Goal: Task Accomplishment & Management: Use online tool/utility

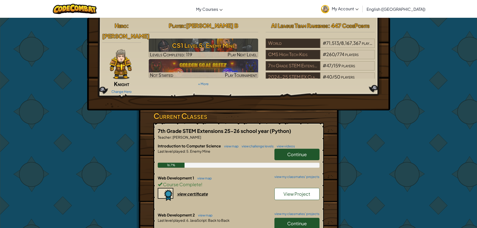
scroll to position [25, 0]
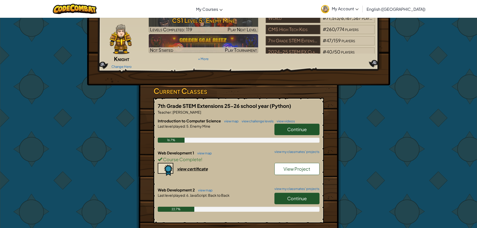
click at [296, 196] on span "Continue" at bounding box center [297, 199] width 20 height 6
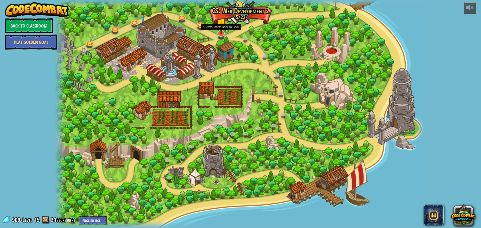
click at [221, 30] on img at bounding box center [221, 22] width 10 height 23
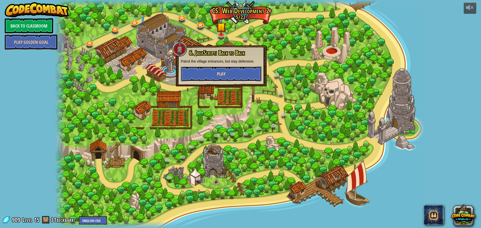
click at [211, 73] on button "Play" at bounding box center [221, 73] width 81 height 15
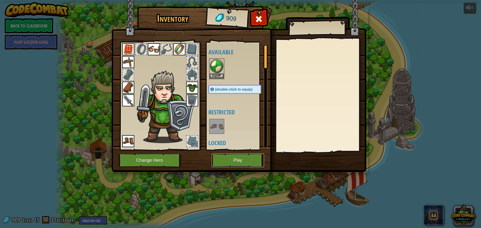
click at [237, 159] on button "Play" at bounding box center [238, 161] width 52 height 14
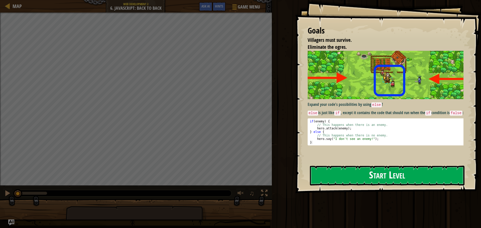
click at [350, 178] on button "Start Level" at bounding box center [387, 176] width 155 height 20
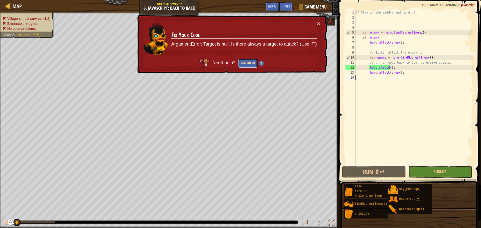
click at [253, 59] on button "Ask the AI" at bounding box center [247, 63] width 19 height 9
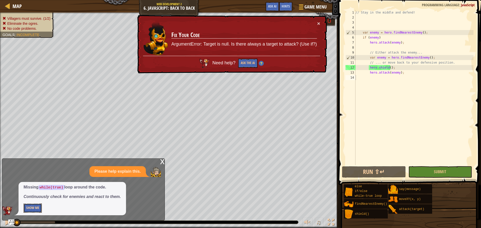
click at [35, 207] on button "Show Me" at bounding box center [33, 208] width 18 height 9
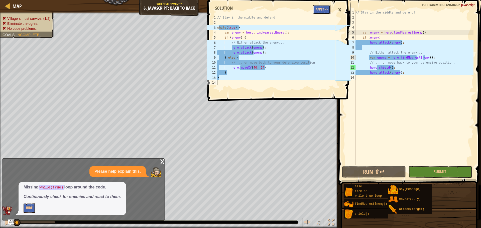
click at [318, 9] on button "Apply =>" at bounding box center [321, 9] width 17 height 9
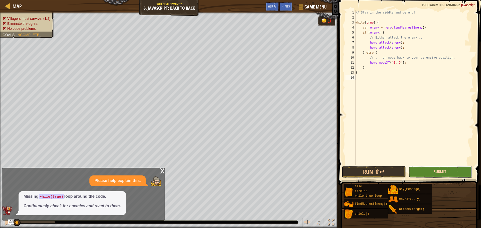
click at [437, 173] on span "Submit" at bounding box center [440, 172] width 12 height 6
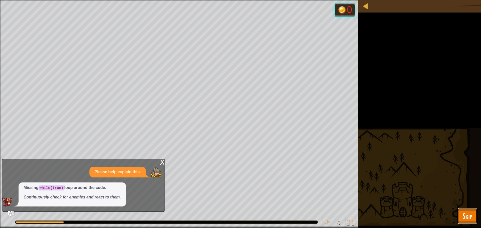
click at [466, 210] on button "Skip" at bounding box center [467, 216] width 20 height 16
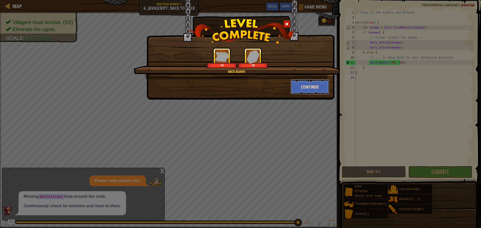
click at [303, 93] on button "Continue" at bounding box center [310, 86] width 39 height 15
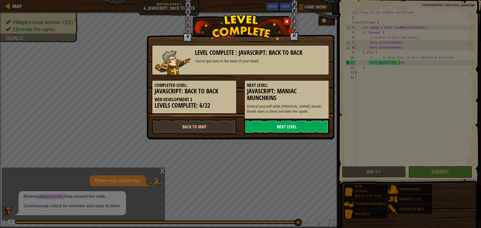
click at [296, 125] on link "Next Level" at bounding box center [286, 126] width 85 height 15
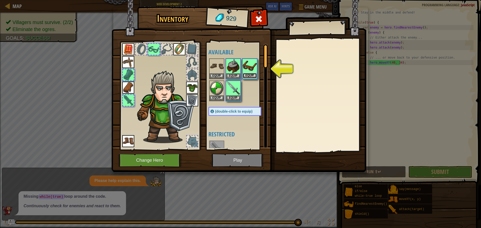
click at [246, 75] on button "Equip" at bounding box center [250, 75] width 14 height 5
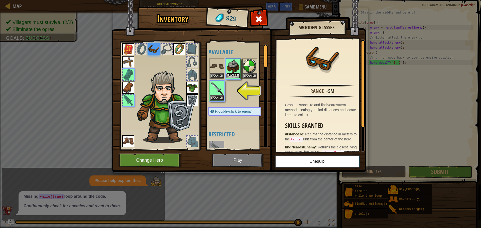
click at [236, 73] on button "Equip" at bounding box center [233, 75] width 14 height 5
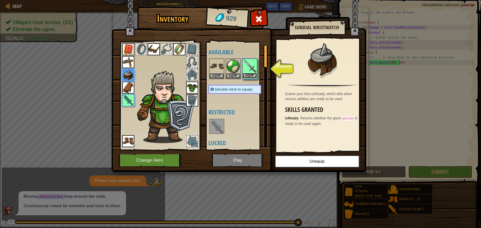
click at [244, 75] on button "Equip" at bounding box center [250, 75] width 14 height 5
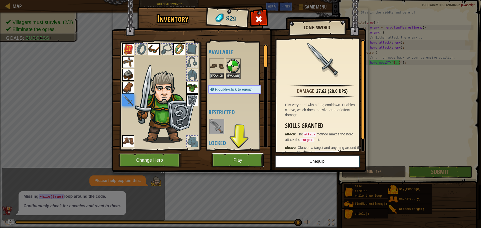
click at [247, 160] on button "Play" at bounding box center [238, 161] width 52 height 14
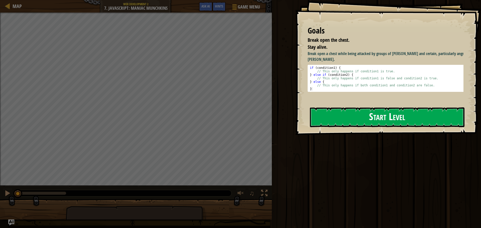
click at [345, 93] on div "Goals Break open the chest. Stay alive. Break open a chest while being attacked…" at bounding box center [388, 67] width 186 height 135
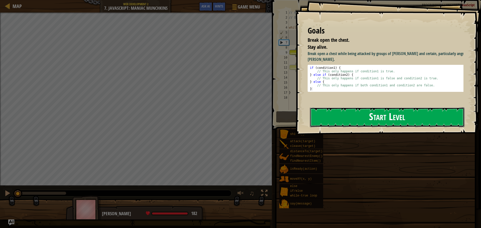
click at [353, 119] on button "Start Level" at bounding box center [387, 117] width 155 height 20
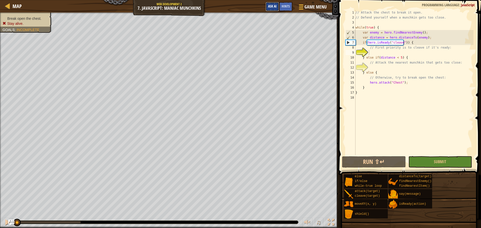
click at [271, 6] on span "Ask AI" at bounding box center [272, 6] width 9 height 5
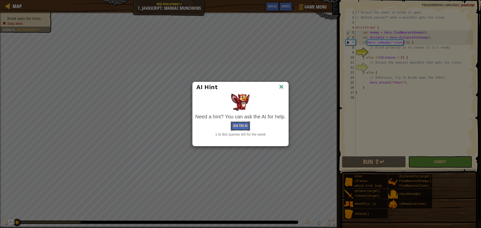
click at [242, 123] on button "Ask the AI" at bounding box center [240, 125] width 19 height 9
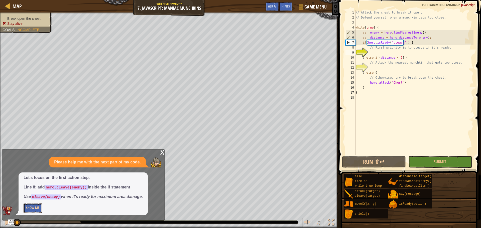
click at [35, 208] on button "Show Me" at bounding box center [33, 208] width 18 height 9
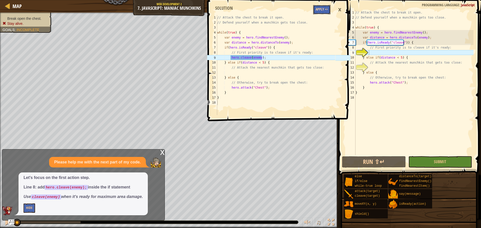
click at [322, 6] on button "Apply =>" at bounding box center [321, 9] width 17 height 9
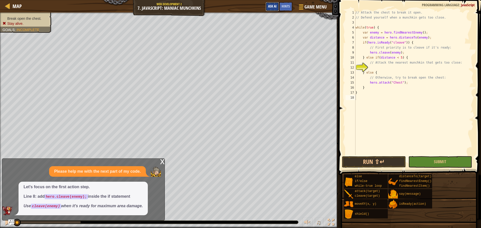
click at [276, 4] on button "Ask AI" at bounding box center [272, 6] width 14 height 9
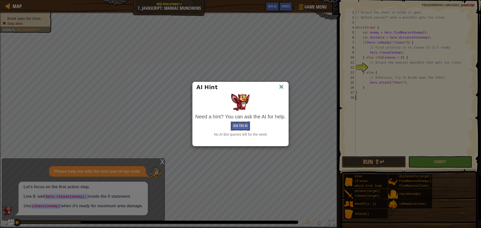
click at [243, 124] on button "Ask the AI" at bounding box center [240, 125] width 19 height 9
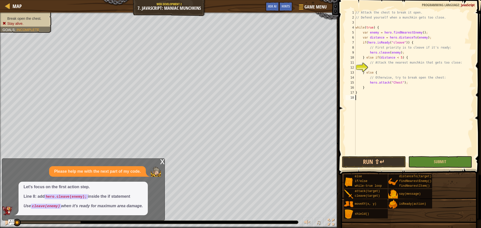
click at [393, 69] on div "// Attack the chest to break it open. // Defend yourself when a munchkin gets t…" at bounding box center [413, 87] width 119 height 155
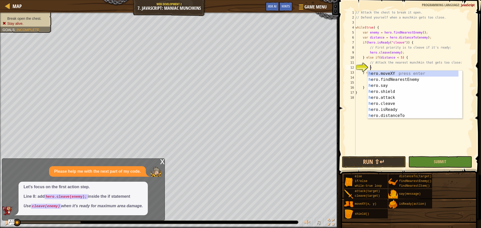
scroll to position [2, 1]
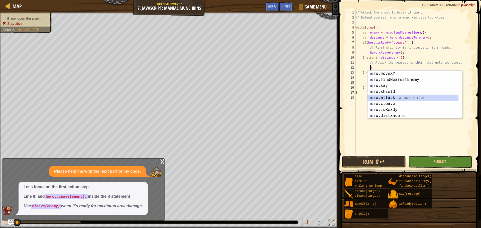
click at [399, 100] on div "h ero.moveXY press enter h ero.findNearestEnemy press enter h ero.say press ent…" at bounding box center [412, 101] width 91 height 60
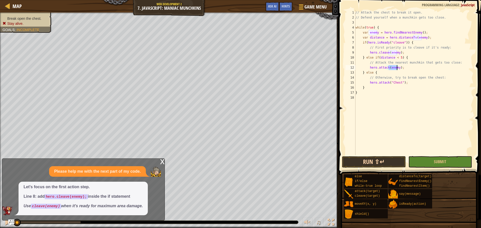
type textarea "hero.attack(enemy);"
click at [381, 159] on button "Run ⇧↵" at bounding box center [374, 162] width 64 height 12
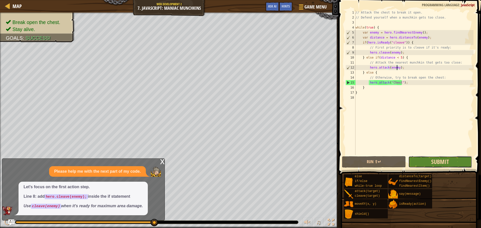
click at [444, 158] on span "Submit" at bounding box center [440, 162] width 18 height 8
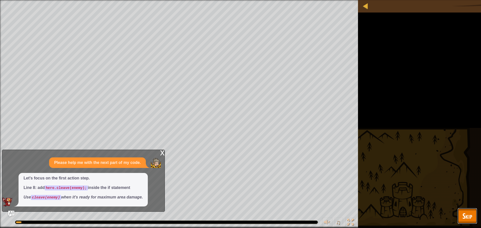
click at [468, 219] on span "Skip" at bounding box center [467, 216] width 10 height 10
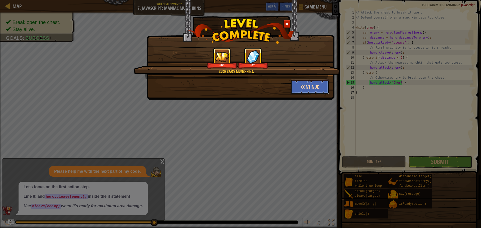
click at [313, 90] on button "Continue" at bounding box center [310, 86] width 39 height 15
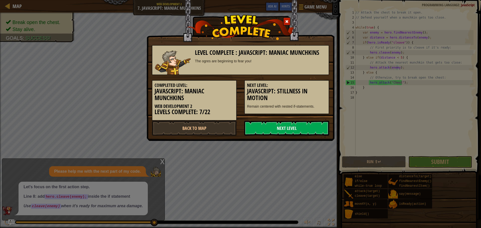
click at [270, 130] on link "Next Level" at bounding box center [286, 128] width 85 height 15
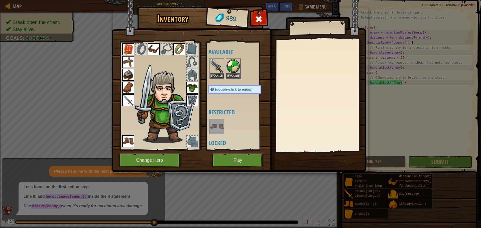
click at [228, 153] on img at bounding box center [238, 81] width 255 height 182
click at [229, 159] on button "Play" at bounding box center [238, 161] width 52 height 14
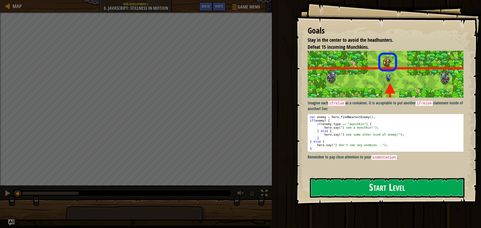
click at [351, 189] on button "Start Level" at bounding box center [387, 188] width 155 height 20
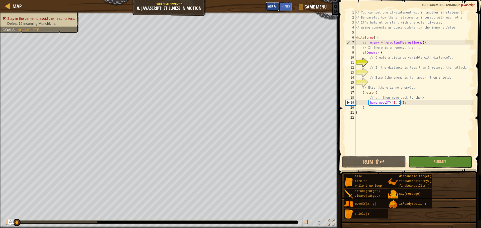
click at [271, 8] on span "Ask AI" at bounding box center [272, 6] width 9 height 5
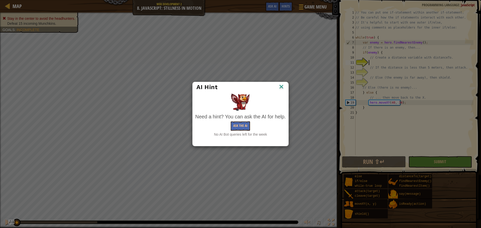
click at [274, 38] on div "AI Hint Need a hint? You can ask the AI for help. Ask the AI No AI Bot queries …" at bounding box center [240, 114] width 481 height 228
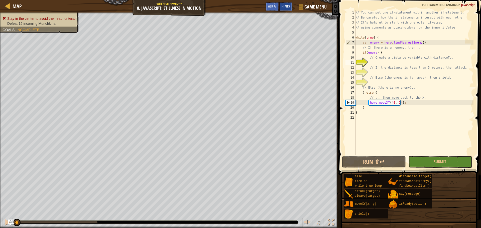
click at [284, 9] on div "Hints" at bounding box center [285, 6] width 13 height 9
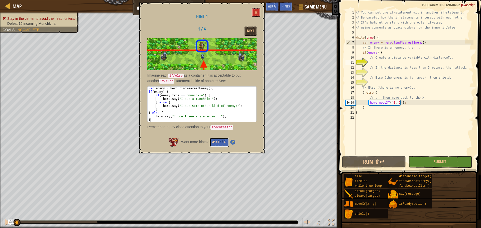
click at [224, 142] on button "Ask the AI" at bounding box center [219, 142] width 19 height 9
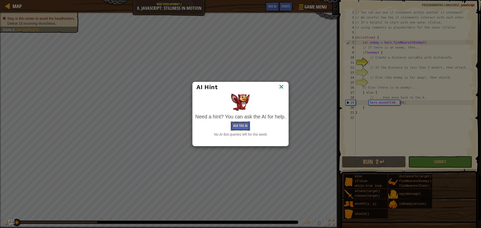
click at [246, 124] on button "Ask the AI" at bounding box center [240, 125] width 19 height 9
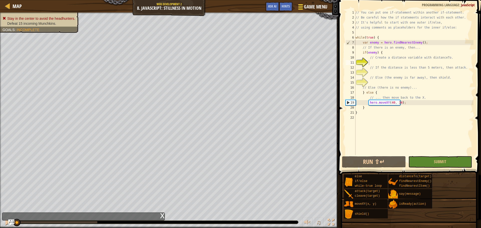
click at [306, 10] on span "Game Menu" at bounding box center [315, 7] width 23 height 7
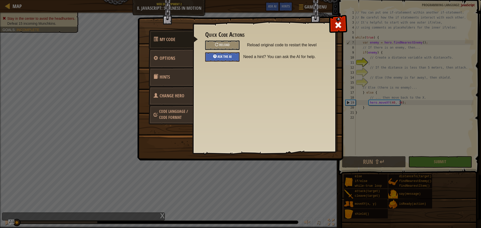
click at [224, 53] on div "Ask the AI" at bounding box center [222, 56] width 34 height 9
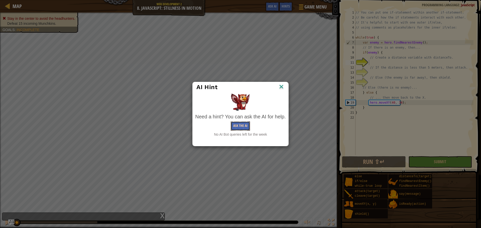
click at [248, 122] on button "Ask the AI" at bounding box center [240, 125] width 19 height 9
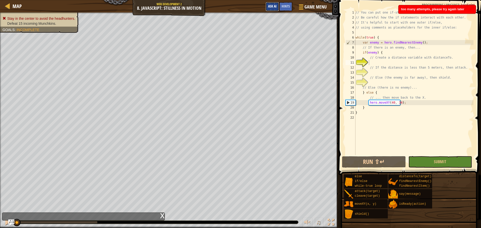
click at [275, 8] on span "Ask AI" at bounding box center [272, 6] width 9 height 5
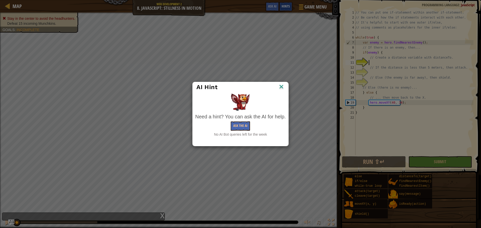
click at [287, 8] on div "AI Hint Need a hint? You can ask the AI for help. Ask the AI No AI Bot queries …" at bounding box center [240, 114] width 481 height 228
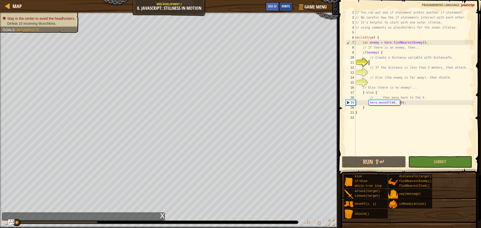
click at [292, 6] on div "Hints" at bounding box center [285, 6] width 13 height 9
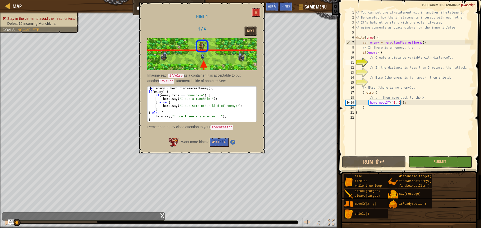
click at [150, 88] on div "var enemy = hero . findNearestEnemy ( ) ; if ( enemy ) { if ( enemy . type == "…" at bounding box center [202, 108] width 109 height 42
click at [148, 88] on div "var enemy = hero . findNearestEnemy ( ) ; if ( enemy ) { if ( enemy . type == "…" at bounding box center [202, 104] width 109 height 35
drag, startPoint x: 148, startPoint y: 88, endPoint x: 153, endPoint y: 89, distance: 4.5
click at [154, 90] on div "var enemy = hero . findNearestEnemy ( ) ; if ( enemy ) { if ( enemy . type == "…" at bounding box center [202, 108] width 109 height 42
click at [148, 87] on div "var enemy = hero . findNearestEnemy ( ) ; if ( enemy ) { if ( enemy . type == "…" at bounding box center [202, 104] width 109 height 35
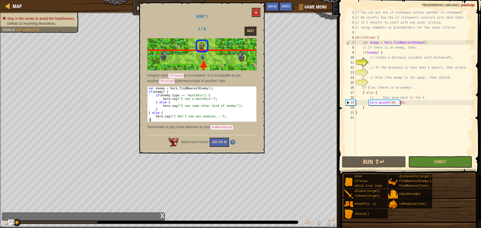
drag, startPoint x: 148, startPoint y: 87, endPoint x: 213, endPoint y: 136, distance: 81.0
click at [213, 136] on div "Hint 1 1 / 4 Next Imagine each if/else as a container. It is acceptable to put …" at bounding box center [201, 78] width 125 height 151
type textarea "hero.say("I don't see any enemies..."); }"
click at [248, 30] on button "Next" at bounding box center [250, 31] width 12 height 9
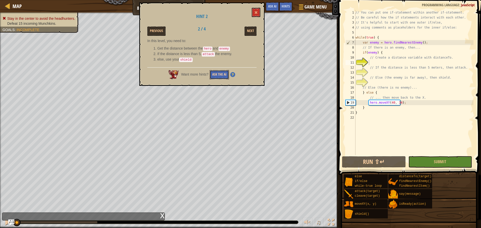
click at [218, 73] on button "Ask the AI" at bounding box center [219, 74] width 19 height 9
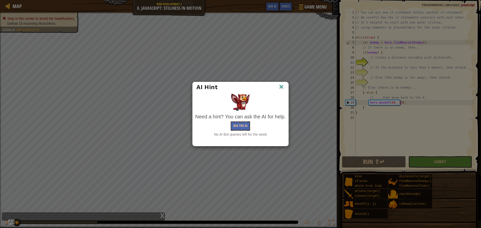
click at [281, 87] on img at bounding box center [281, 87] width 7 height 8
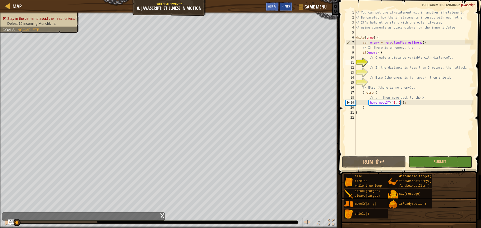
click at [283, 6] on span "Hints" at bounding box center [286, 6] width 8 height 5
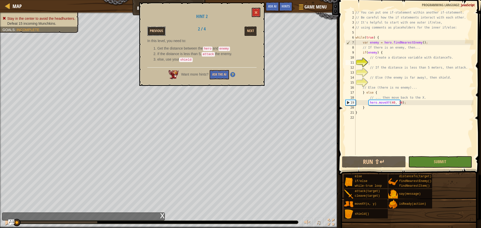
click at [162, 30] on button "Previous" at bounding box center [156, 31] width 18 height 9
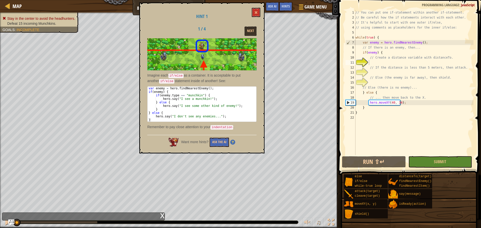
click at [209, 142] on div "Want more hints? Ask the AI" at bounding box center [201, 141] width 109 height 12
click at [210, 141] on button "Ask the AI" at bounding box center [219, 142] width 19 height 9
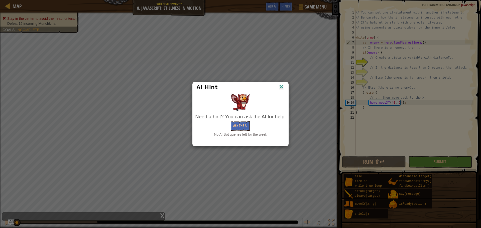
click at [278, 88] on img at bounding box center [281, 87] width 7 height 8
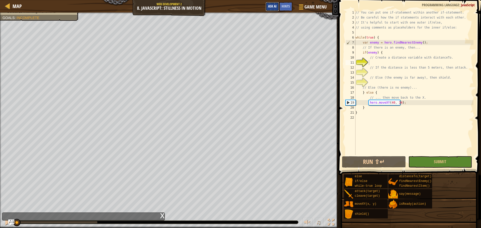
click at [275, 7] on span "Ask AI" at bounding box center [272, 6] width 9 height 5
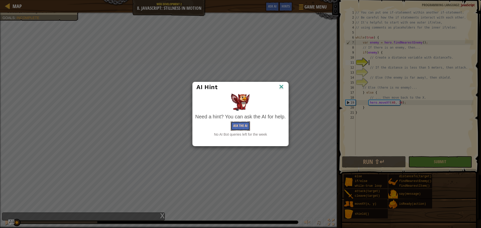
click at [244, 126] on button "Ask the AI" at bounding box center [240, 125] width 19 height 9
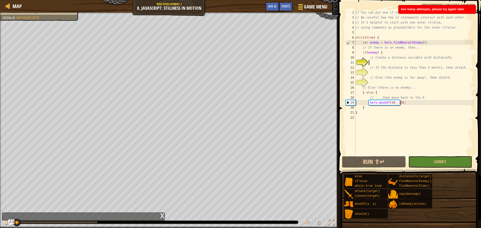
click at [298, 12] on button "Game Menu" at bounding box center [312, 8] width 37 height 12
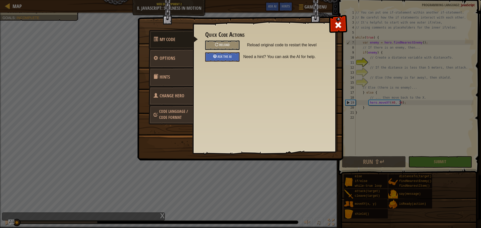
click at [162, 80] on span "Hints" at bounding box center [165, 77] width 10 height 6
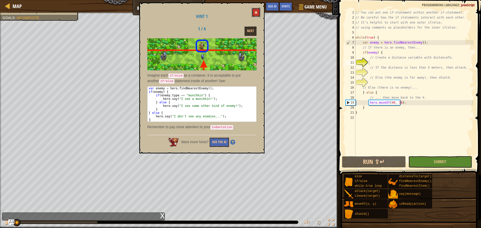
click at [257, 15] on button at bounding box center [256, 12] width 9 height 9
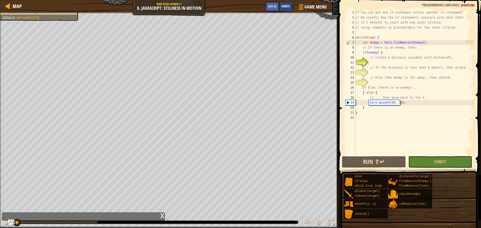
click at [291, 7] on div "Hints" at bounding box center [285, 6] width 13 height 9
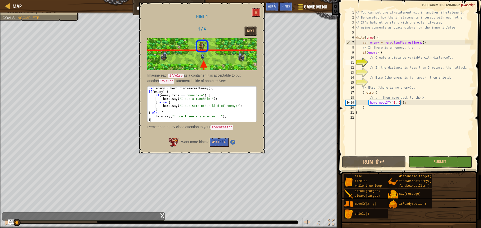
click at [305, 7] on span "Game Menu" at bounding box center [315, 7] width 23 height 7
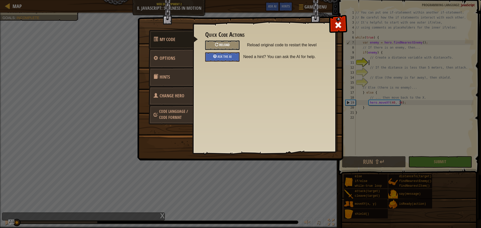
click at [222, 49] on div "Reload" at bounding box center [222, 45] width 34 height 9
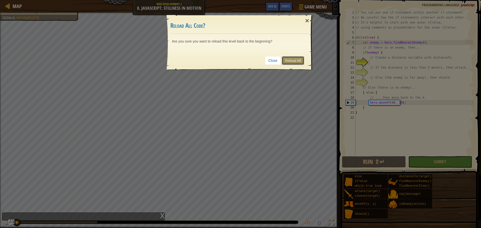
click at [293, 61] on link "Reload All" at bounding box center [293, 60] width 22 height 9
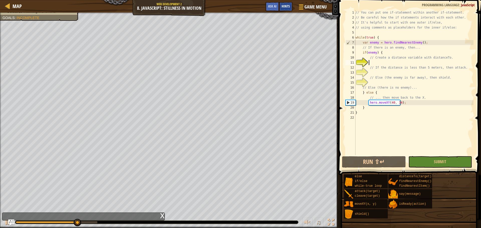
click at [283, 8] on span "Hints" at bounding box center [286, 6] width 8 height 5
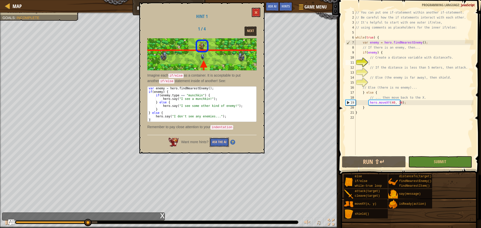
click at [218, 142] on button "Ask the AI" at bounding box center [219, 142] width 19 height 9
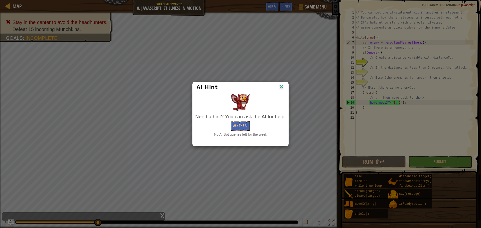
click at [281, 84] on img at bounding box center [281, 87] width 7 height 8
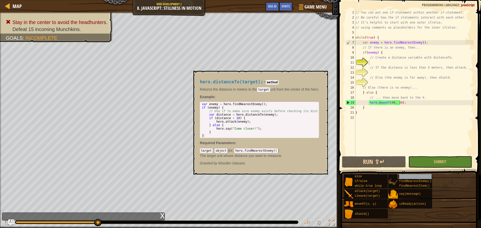
click at [409, 176] on span "distanceTo(target)" at bounding box center [415, 177] width 33 height 4
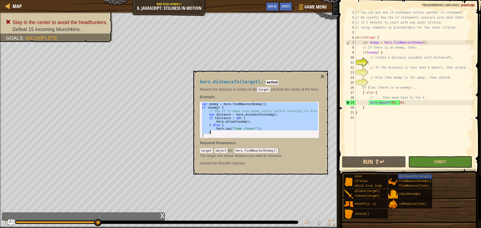
drag, startPoint x: 202, startPoint y: 104, endPoint x: 251, endPoint y: 132, distance: 56.9
click at [251, 132] on div "var enemy = hero . findNearestEnemy ( ) ; if ( enemy ) { // Use if to make sure…" at bounding box center [260, 123] width 118 height 42
type textarea "hero.say("Come closer!"); }"
click at [374, 61] on div "// You can put one if-statement within another if-statement. // Be careful how …" at bounding box center [413, 87] width 119 height 155
paste textarea "}"
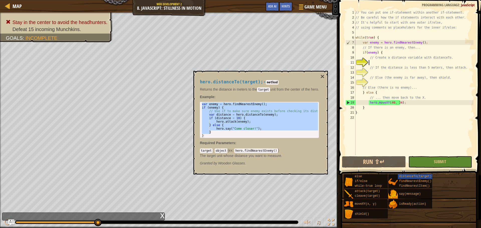
type textarea "}"
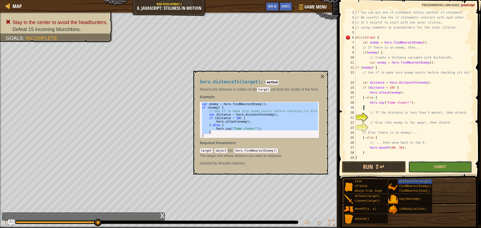
click at [433, 170] on button "Submit" at bounding box center [440, 167] width 64 height 12
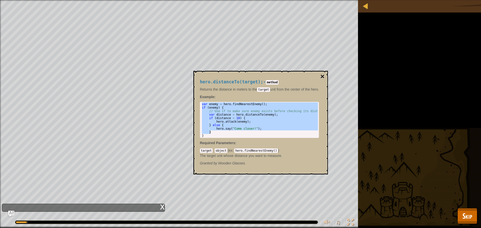
click at [323, 76] on button "×" at bounding box center [322, 76] width 4 height 7
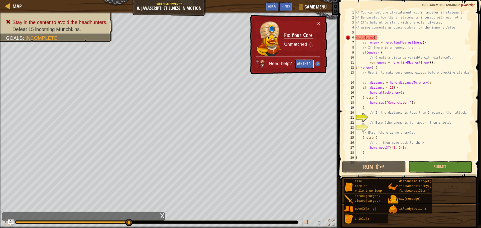
click at [300, 65] on button "Ask the AI" at bounding box center [304, 63] width 19 height 9
click at [316, 62] on img at bounding box center [317, 63] width 5 height 5
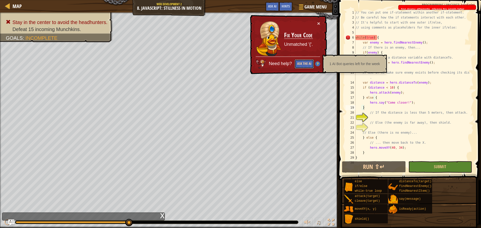
click at [295, 62] on button "Ask the AI" at bounding box center [304, 63] width 19 height 9
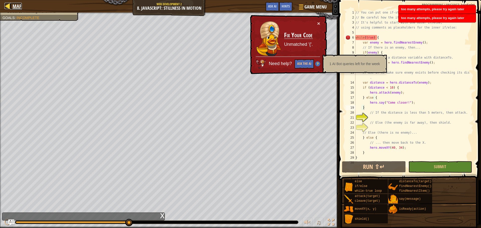
click at [5, 3] on div at bounding box center [8, 6] width 6 height 6
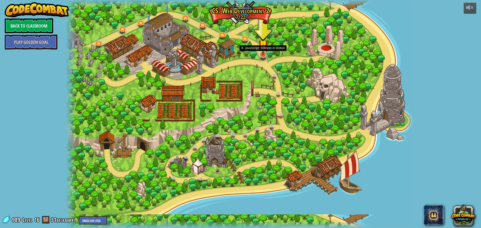
click at [263, 53] on img at bounding box center [262, 44] width 9 height 21
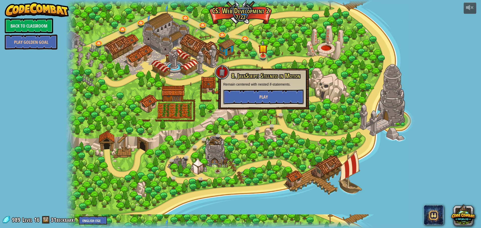
click at [264, 97] on span "Play" at bounding box center [263, 97] width 9 height 6
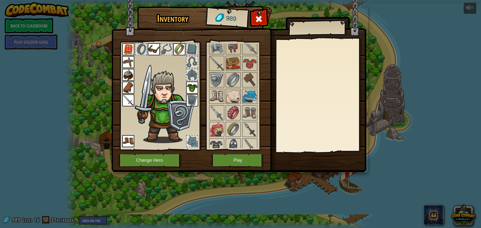
scroll to position [414, 0]
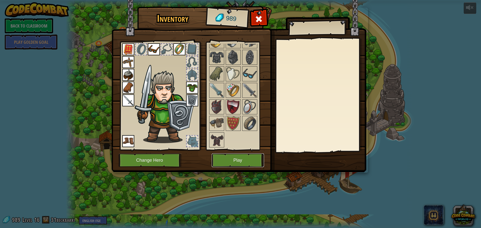
click at [246, 157] on button "Play" at bounding box center [238, 161] width 52 height 14
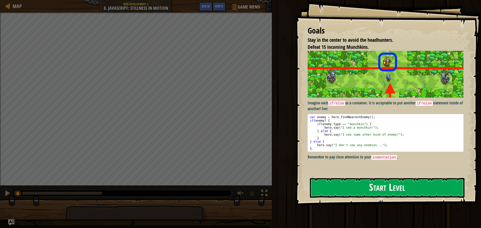
click at [338, 192] on button "Start Level" at bounding box center [387, 188] width 155 height 20
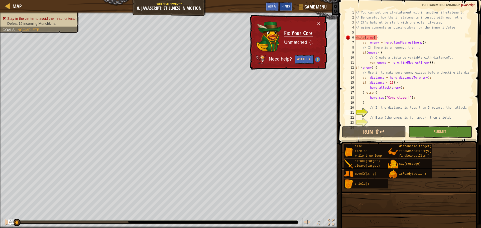
scroll to position [5, 0]
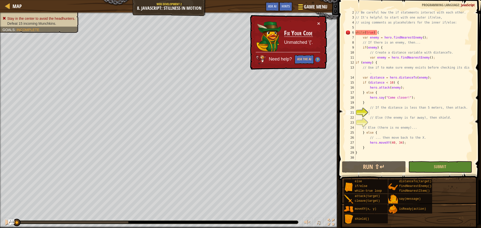
click at [304, 7] on span "Game Menu" at bounding box center [315, 7] width 23 height 7
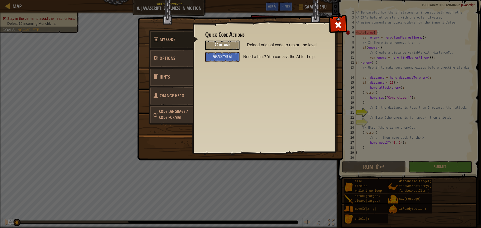
click at [218, 43] on div "Reload" at bounding box center [222, 45] width 34 height 9
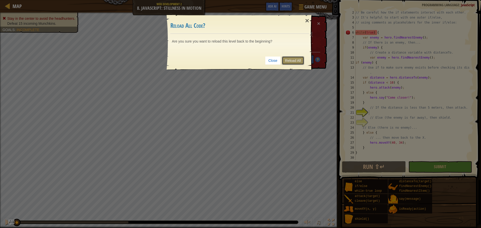
click at [298, 59] on link "Reload All" at bounding box center [293, 60] width 22 height 9
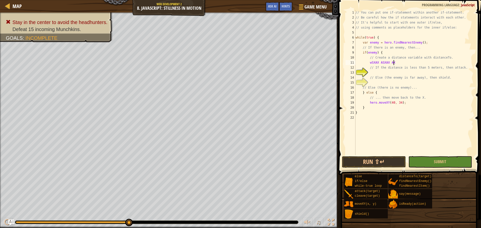
scroll to position [2, 3]
type textarea "w"
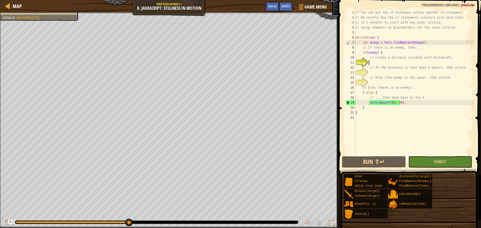
click at [355, 82] on div "15" at bounding box center [350, 82] width 10 height 5
type textarea "}"
click at [355, 82] on div "15" at bounding box center [350, 82] width 10 height 5
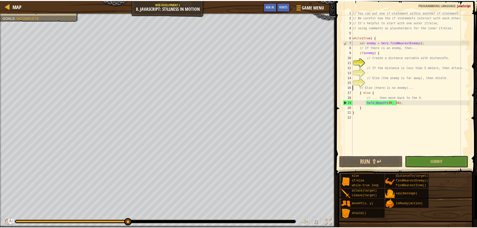
scroll to position [2, 0]
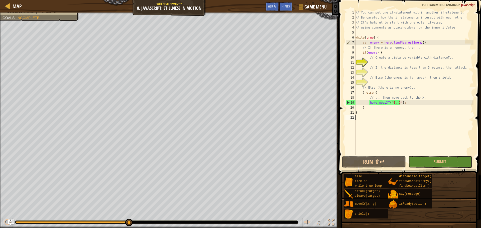
click at [355, 82] on div "15" at bounding box center [350, 82] width 10 height 5
click at [355, 80] on div "15" at bounding box center [350, 82] width 10 height 5
click at [358, 69] on div "// Else (there is no enemy)... 1 2 3 4 5 6 7 8 9 10 11 12 13 14 15 16 17 18 19 …" at bounding box center [408, 82] width 129 height 145
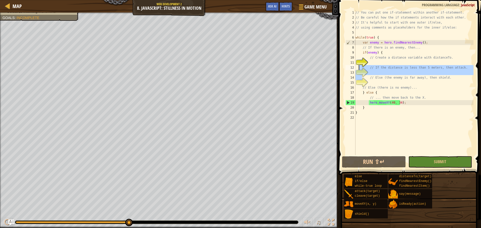
type textarea "// Else (the enemy is far away), then shield."
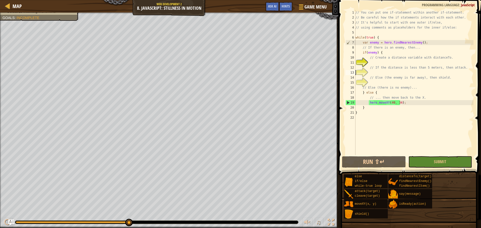
click at [374, 64] on div "// You can put one if-statement within another if-statement. // Be careful how …" at bounding box center [413, 87] width 119 height 155
click at [308, 7] on span "Game Menu" at bounding box center [315, 7] width 23 height 7
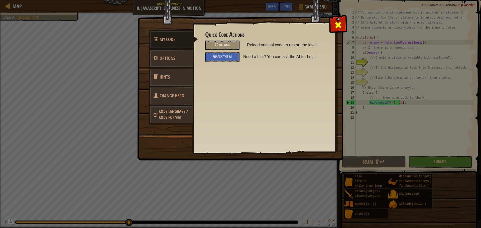
click at [336, 21] on span at bounding box center [338, 25] width 8 height 8
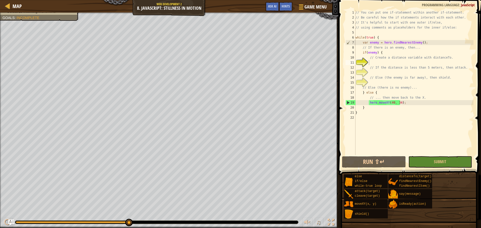
drag, startPoint x: 377, startPoint y: 92, endPoint x: 369, endPoint y: 95, distance: 8.8
click at [369, 95] on div "// You can put one if-statement within another if-statement. // Be careful how …" at bounding box center [413, 87] width 119 height 155
click at [360, 40] on div "// You can put one if-statement within another if-statement. // Be careful how …" at bounding box center [413, 87] width 119 height 155
click at [372, 56] on div "// You can put one if-statement within another if-statement. // Be careful how …" at bounding box center [413, 87] width 119 height 155
type textarea "// Create a distance variable with distanceTo."
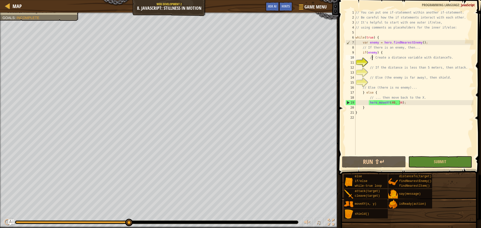
click at [372, 57] on div "// You can put one if-statement within another if-statement. // Be careful how …" at bounding box center [413, 87] width 119 height 155
click at [370, 62] on div "// You can put one if-statement within another if-statement. // Be careful how …" at bounding box center [413, 87] width 119 height 155
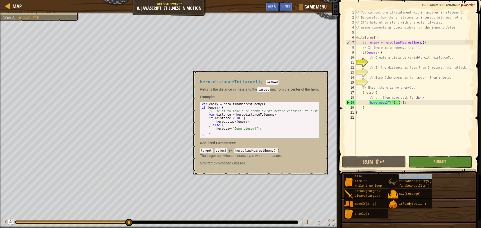
click at [399, 176] on span "distanceTo(target)" at bounding box center [415, 177] width 33 height 4
click at [324, 75] on button "×" at bounding box center [322, 76] width 4 height 7
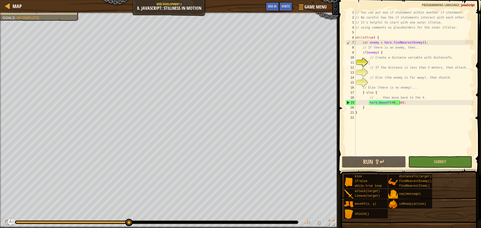
type textarea "hero.moveXY(40, 34);"
click at [404, 103] on div "// You can put one if-statement within another if-statement. // Be careful how …" at bounding box center [413, 87] width 119 height 155
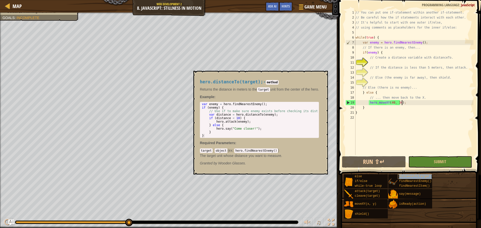
click at [400, 176] on span "distanceTo(target)" at bounding box center [415, 177] width 33 height 4
click at [324, 75] on button "×" at bounding box center [322, 76] width 4 height 7
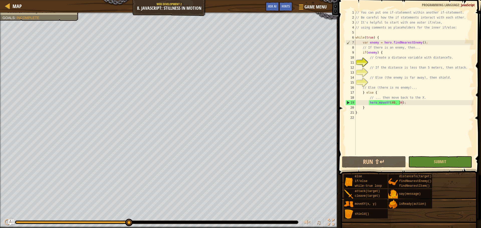
click at [370, 61] on div "// You can put one if-statement within another if-statement. // Be careful how …" at bounding box center [413, 87] width 119 height 155
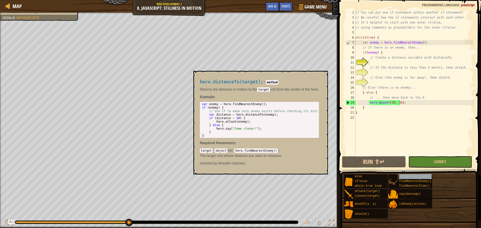
click at [411, 176] on span "distanceTo(target)" at bounding box center [415, 177] width 33 height 4
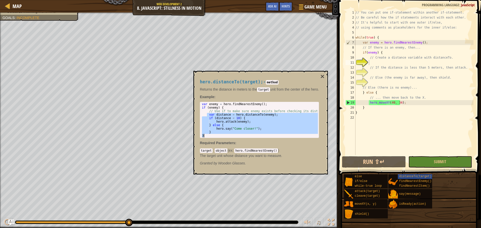
drag, startPoint x: 207, startPoint y: 114, endPoint x: 256, endPoint y: 136, distance: 53.5
click at [256, 136] on div "var enemy = hero . findNearestEnemy ( ) ; if ( enemy ) { // Use if to make sure…" at bounding box center [260, 123] width 118 height 42
click at [259, 122] on div "var enemy = hero . findNearestEnemy ( ) ; if ( enemy ) { // Use if to make sure…" at bounding box center [259, 119] width 117 height 35
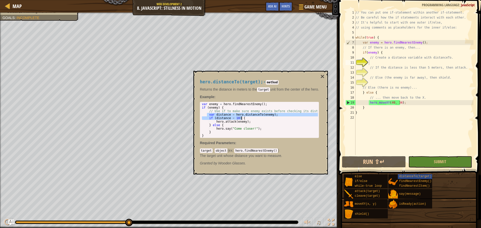
drag, startPoint x: 207, startPoint y: 116, endPoint x: 242, endPoint y: 118, distance: 35.1
click at [242, 118] on div "var enemy = hero . findNearestEnemy ( ) ; if ( enemy ) { // Use if to make sure…" at bounding box center [260, 123] width 118 height 42
type textarea "var distance = hero.distanceTo(enemy); if (distance < 10) {"
click at [370, 63] on div "// You can put one if-statement within another if-statement. // Be careful how …" at bounding box center [413, 87] width 119 height 155
paste textarea "if (distance < 10) {"
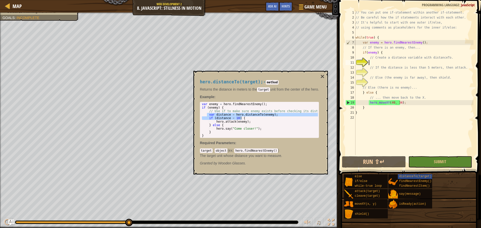
type textarea "if (distance < 10) {"
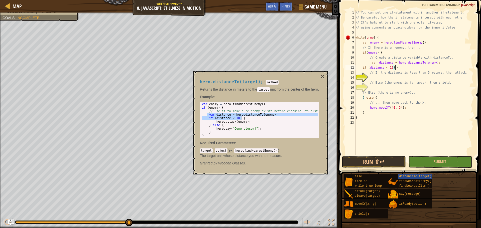
click at [370, 77] on div "// You can put one if-statement within another if-statement. // Be careful how …" at bounding box center [413, 87] width 119 height 155
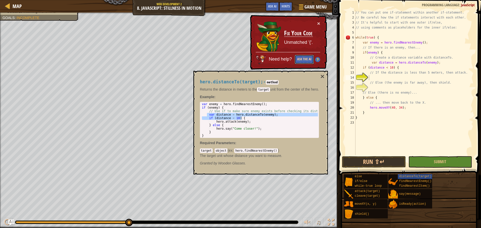
click at [307, 57] on button "Ask the AI" at bounding box center [304, 59] width 19 height 9
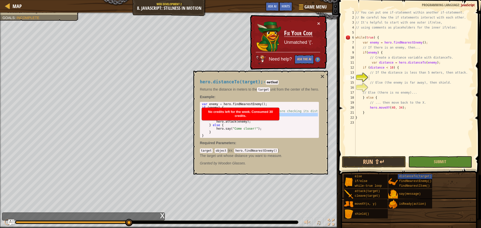
click at [234, 112] on span "No credits left for the week. Consumed 30 credits." at bounding box center [240, 114] width 65 height 8
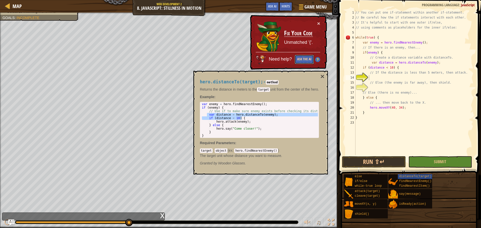
click at [303, 59] on button "Ask the AI" at bounding box center [304, 59] width 19 height 9
click at [305, 60] on button "Ask the AI" at bounding box center [304, 59] width 19 height 9
click at [324, 78] on button "×" at bounding box center [322, 76] width 4 height 7
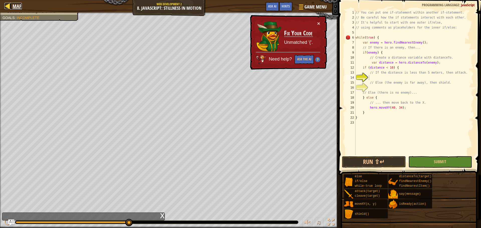
click at [6, 4] on div at bounding box center [8, 6] width 6 height 6
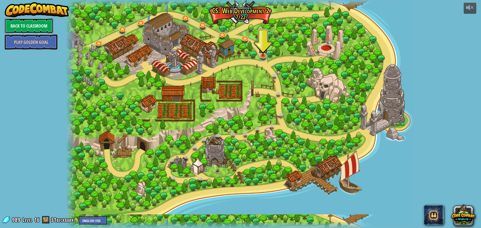
click at [37, 25] on link "Back to Classroom" at bounding box center [29, 25] width 48 height 15
